Goal: Check status

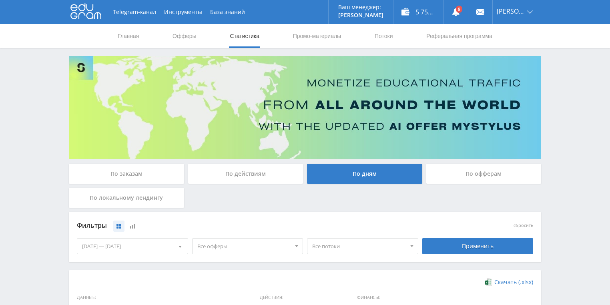
scroll to position [96, 0]
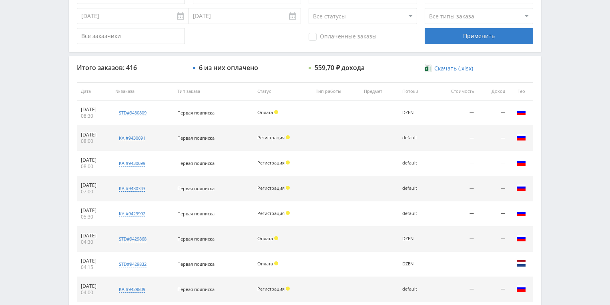
scroll to position [256, 0]
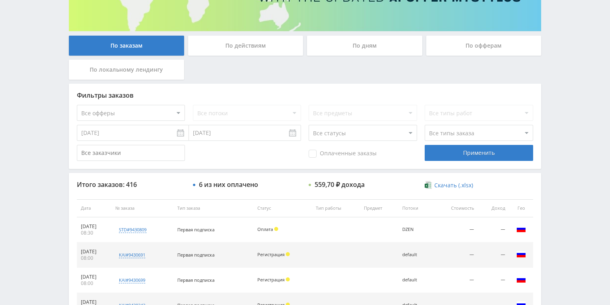
click at [234, 42] on div "По действиям" at bounding box center [245, 46] width 115 height 20
click at [0, 0] on input "По действиям" at bounding box center [0, 0] width 0 height 0
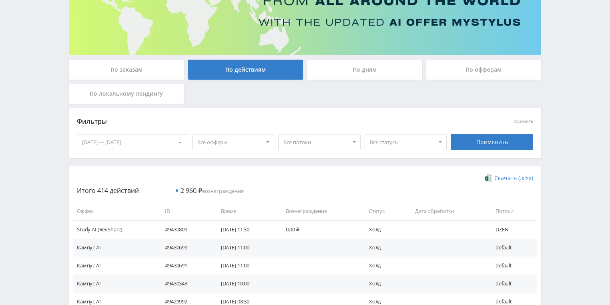
click at [347, 65] on div "По дням" at bounding box center [364, 70] width 115 height 20
click at [0, 0] on input "По дням" at bounding box center [0, 0] width 0 height 0
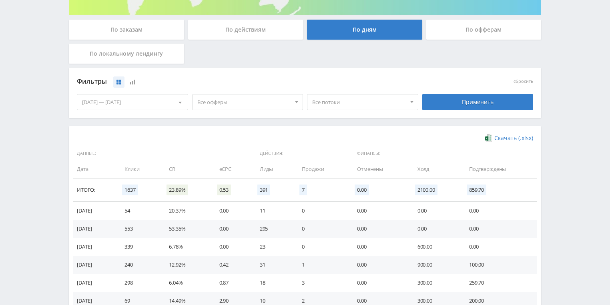
scroll to position [200, 0]
